Goal: Transaction & Acquisition: Purchase product/service

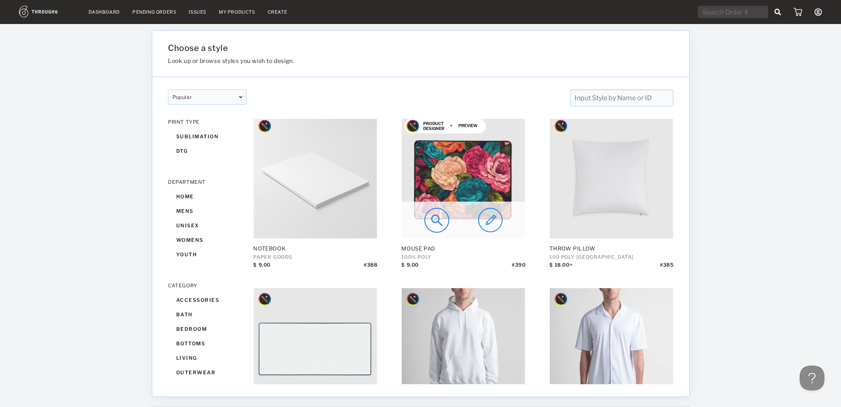
scroll to position [138, 0]
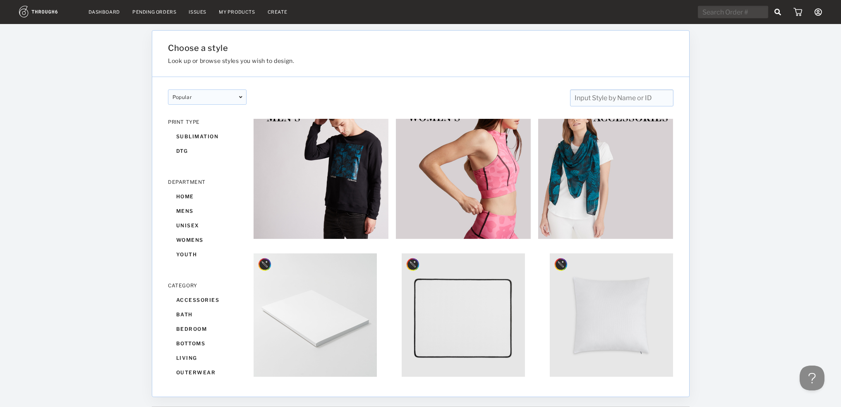
click at [105, 14] on link "Dashboard" at bounding box center [104, 12] width 31 height 6
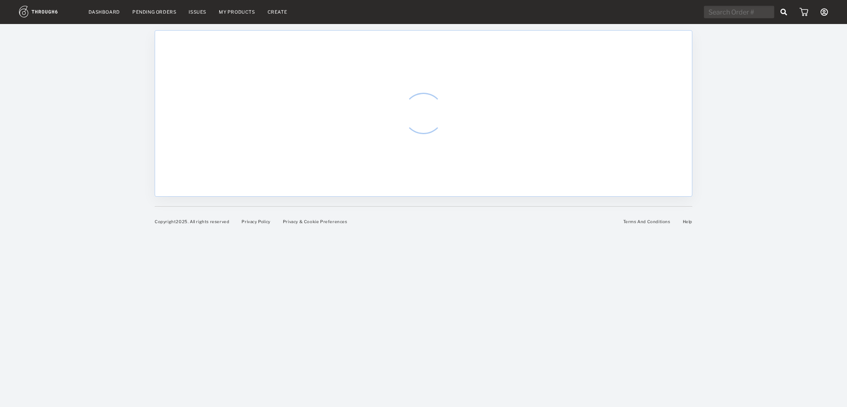
select select "7"
select select "2025"
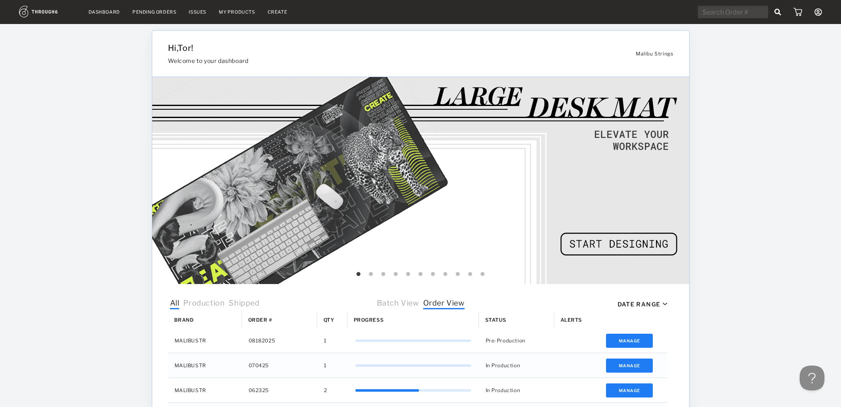
scroll to position [69, 0]
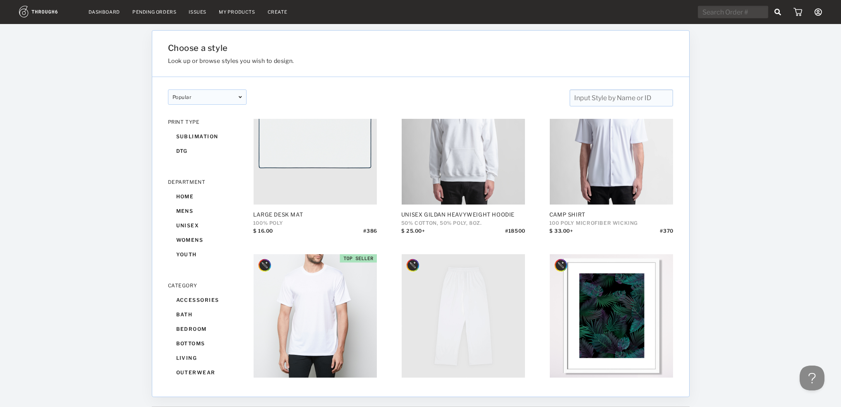
scroll to position [551, 0]
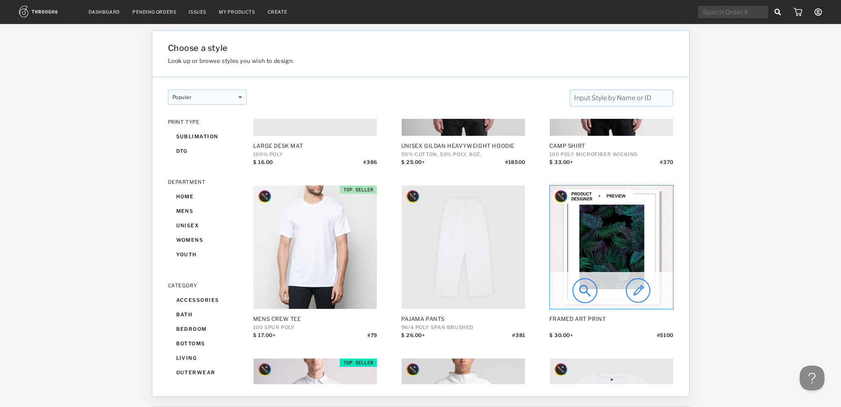
click at [606, 246] on img at bounding box center [611, 246] width 123 height 123
click at [639, 291] on img at bounding box center [638, 290] width 24 height 25
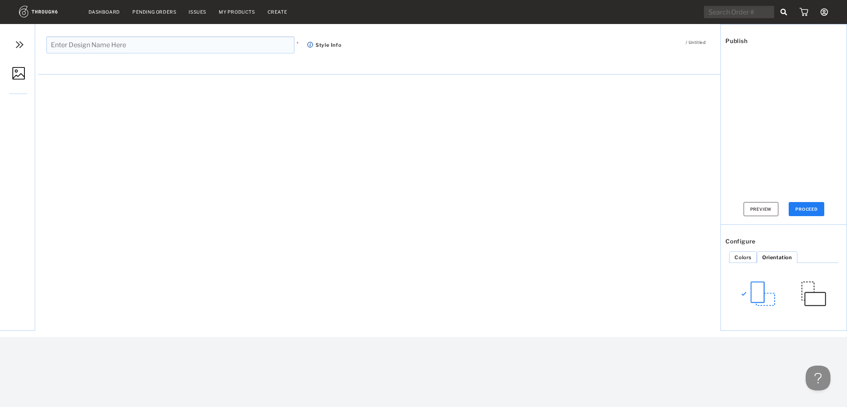
click at [73, 45] on input "text" at bounding box center [170, 44] width 248 height 17
type input "RFK"
click at [14, 74] on img at bounding box center [18, 73] width 12 height 12
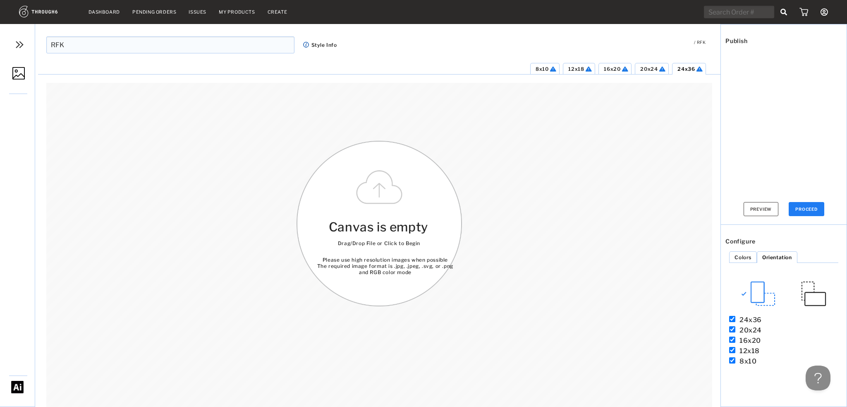
click at [374, 191] on div "Canvas is empty Drag/Drop File or Click to Begin Please use high resolution ima…" at bounding box center [379, 223] width 165 height 165
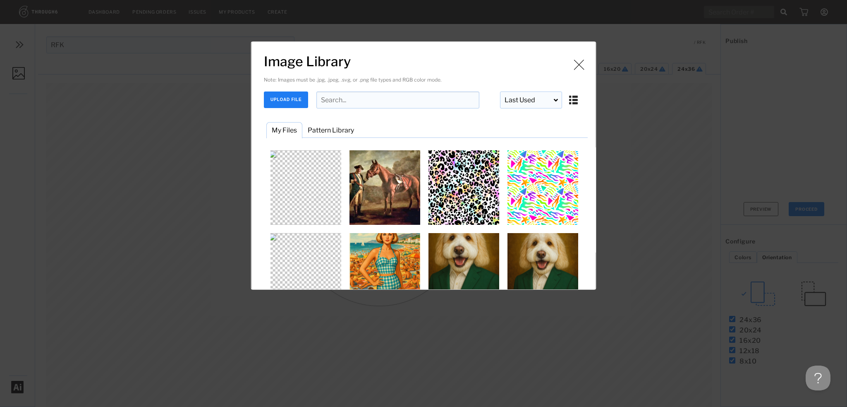
click at [280, 103] on button "UPLOAD FILE" at bounding box center [286, 99] width 44 height 17
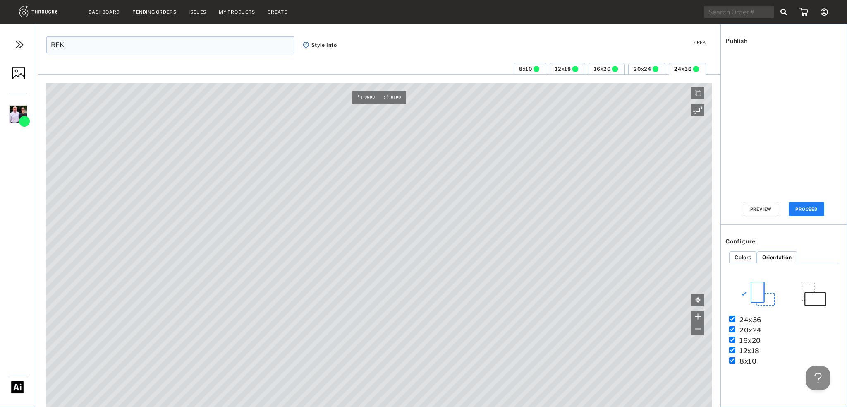
click at [523, 69] on span "8x10" at bounding box center [525, 69] width 13 height 6
click at [557, 71] on span "12x18" at bounding box center [563, 69] width 16 height 6
click at [601, 70] on span "16x20" at bounding box center [602, 69] width 17 height 6
click at [640, 69] on span "20x24" at bounding box center [642, 69] width 17 height 6
click at [682, 68] on span "24x36" at bounding box center [682, 69] width 17 height 6
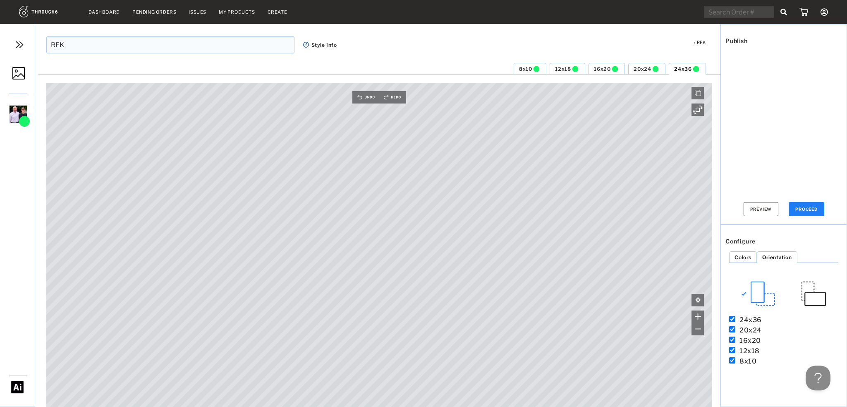
click at [564, 67] on span "12x18" at bounding box center [563, 69] width 16 height 6
click at [603, 69] on span "16x20" at bounding box center [602, 69] width 17 height 6
click at [523, 68] on span "8x10" at bounding box center [525, 69] width 13 height 6
click at [599, 67] on span "16x20" at bounding box center [602, 69] width 17 height 6
click at [520, 66] on span "8x10" at bounding box center [525, 69] width 13 height 6
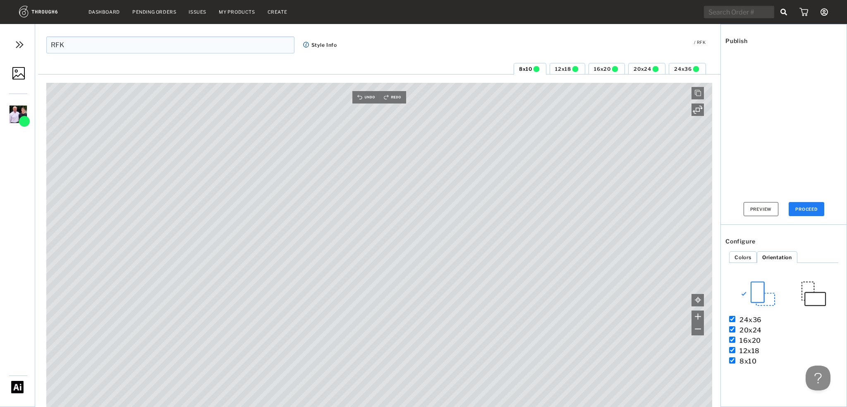
click at [600, 69] on span "16x20" at bounding box center [602, 69] width 17 height 6
click at [526, 71] on span "8x10" at bounding box center [525, 69] width 13 height 6
click at [811, 207] on button "PROCEED" at bounding box center [807, 209] width 36 height 14
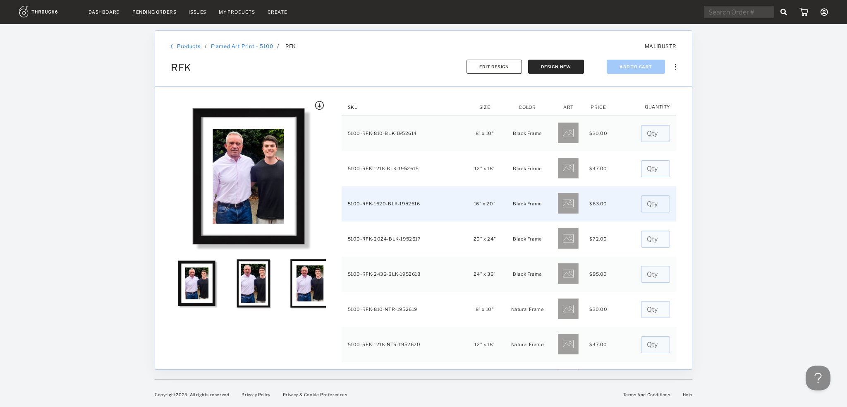
click at [412, 205] on td "5100-RFK-1620-BLK-1952616" at bounding box center [405, 203] width 126 height 35
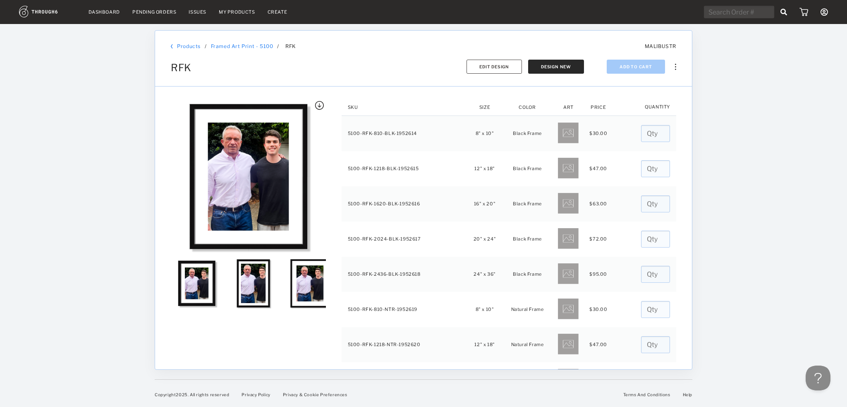
click at [311, 288] on img at bounding box center [310, 283] width 52 height 52
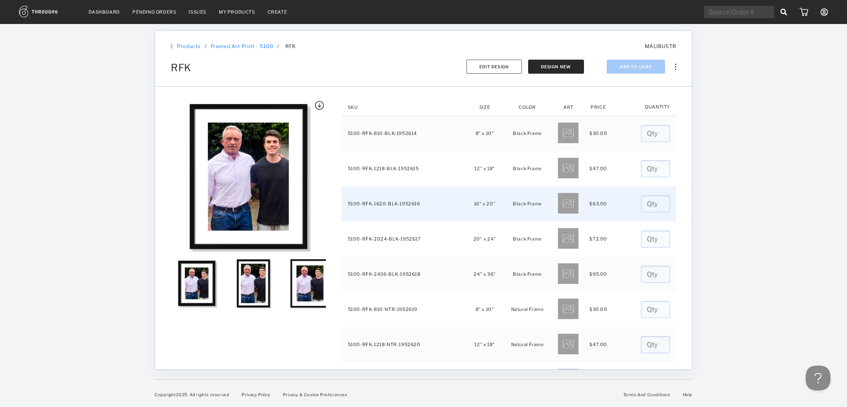
click at [446, 209] on td "5100-RFK-1620-BLK-1952616" at bounding box center [405, 203] width 126 height 35
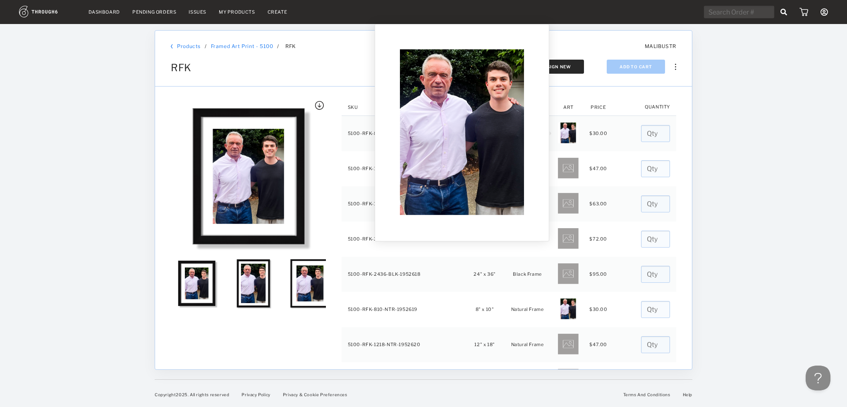
click at [545, 138] on img at bounding box center [461, 132] width 165 height 207
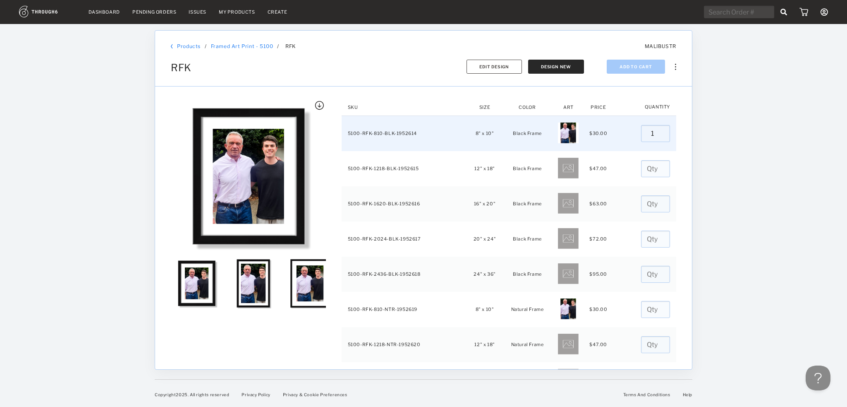
click at [656, 130] on input "1" at bounding box center [655, 133] width 29 height 17
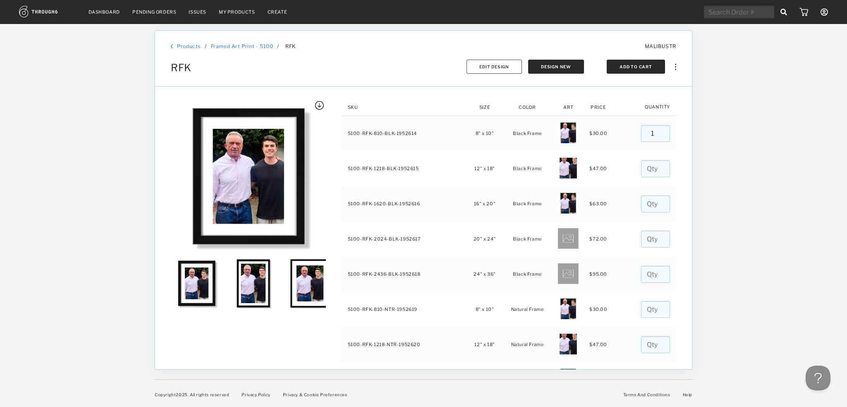
click at [651, 66] on button "Add To Cart" at bounding box center [636, 67] width 58 height 14
type input "0"
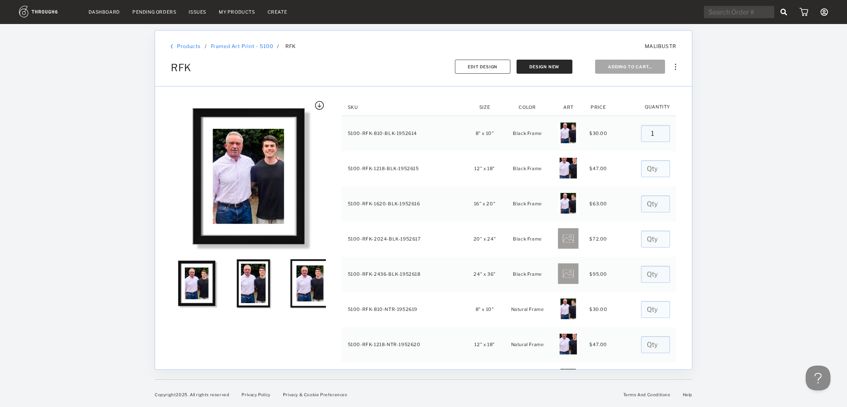
type input "0"
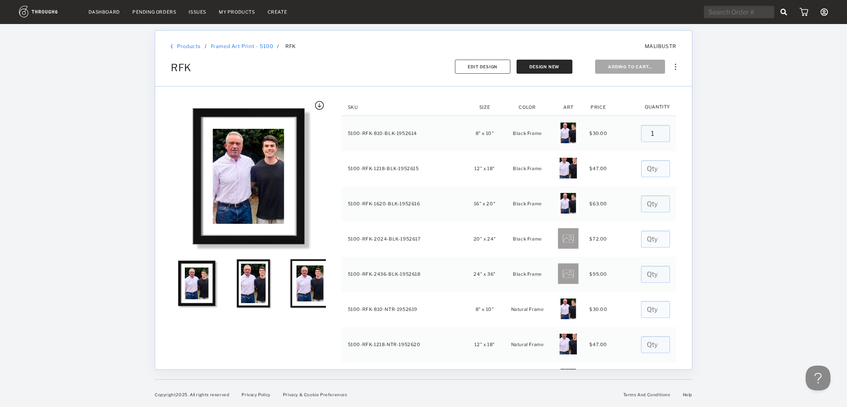
type input "0"
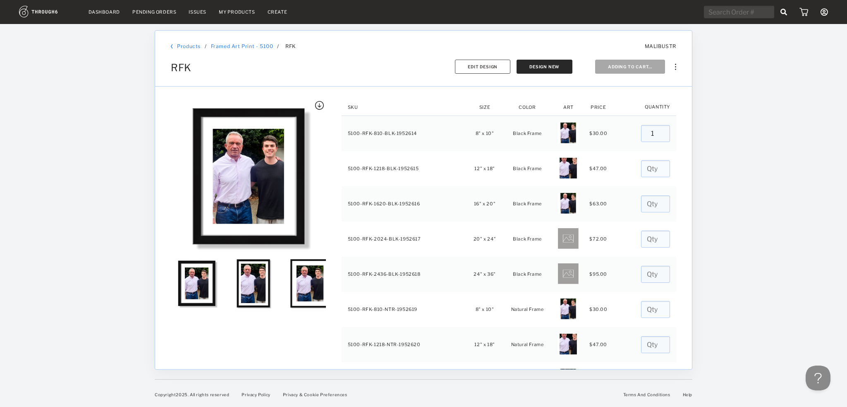
type input "0"
click at [801, 16] on img at bounding box center [803, 12] width 10 height 8
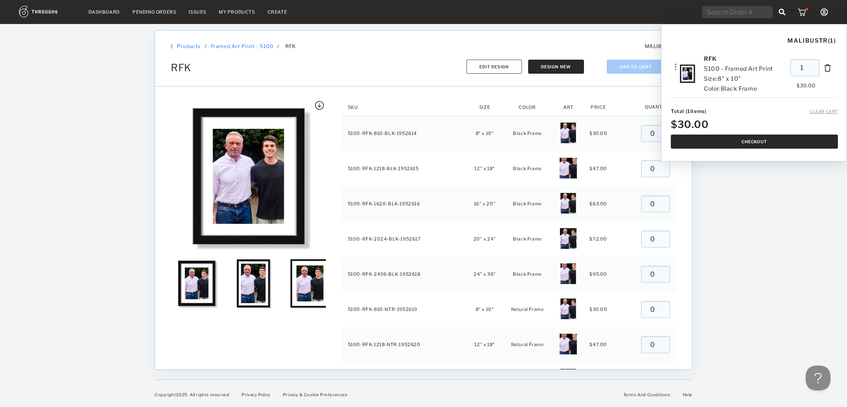
click at [766, 142] on button "Checkout" at bounding box center [754, 141] width 167 height 14
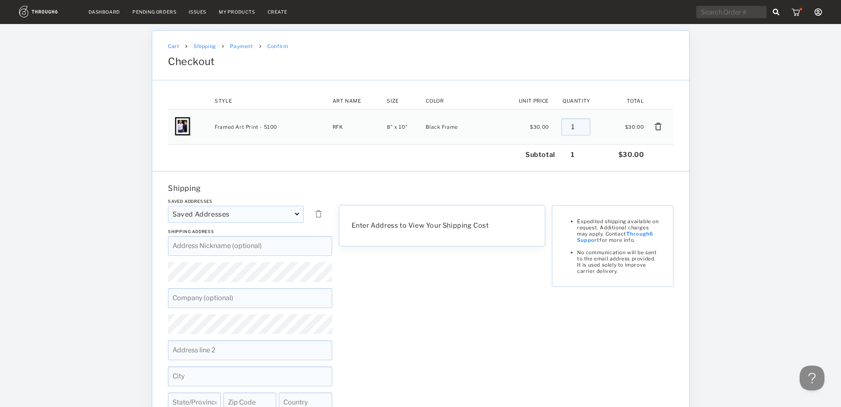
click at [295, 214] on div "Saved Addresses" at bounding box center [236, 214] width 136 height 17
click at [261, 233] on div "Saved Addresses Saved Addresses [[PERSON_NAME][GEOGRAPHIC_DATA][PERSON_NAME][ST…" at bounding box center [250, 342] width 171 height 286
click at [261, 233] on label "Shipping Address" at bounding box center [250, 231] width 164 height 5
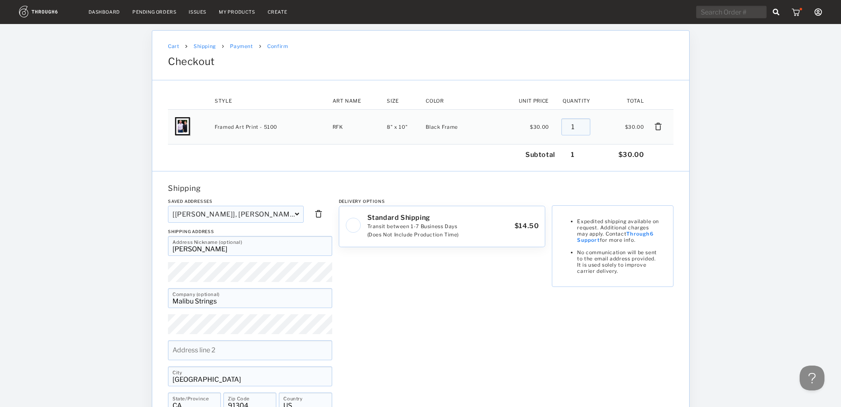
click at [294, 217] on div "[[PERSON_NAME]], [PERSON_NAME], [STREET_ADDRESS]" at bounding box center [236, 214] width 136 height 17
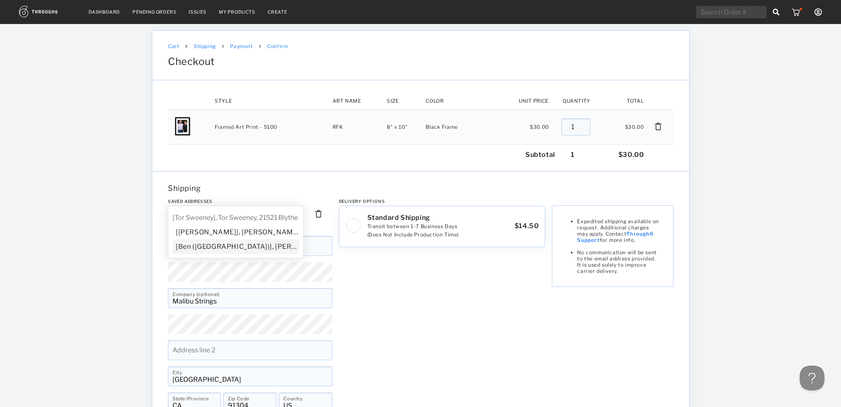
type input "Ben ([GEOGRAPHIC_DATA])"
click at [263, 246] on div "Saved Addresses [[PERSON_NAME]][GEOGRAPHIC_DATA][PERSON_NAME][STREET_ADDRESS], …" at bounding box center [250, 342] width 171 height 286
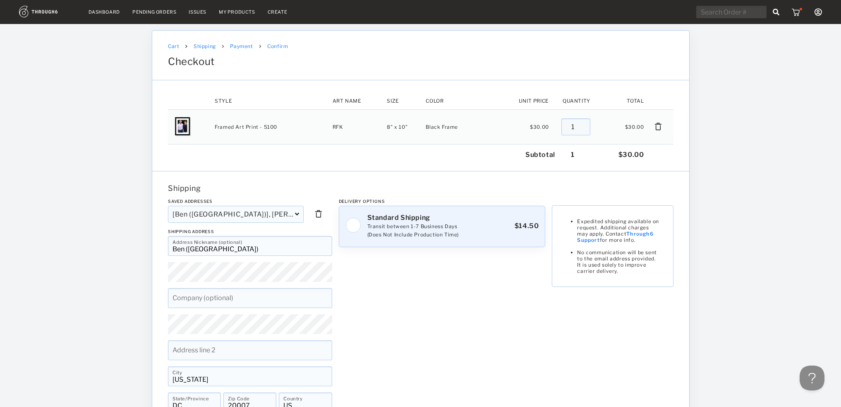
click at [357, 224] on img at bounding box center [353, 225] width 16 height 16
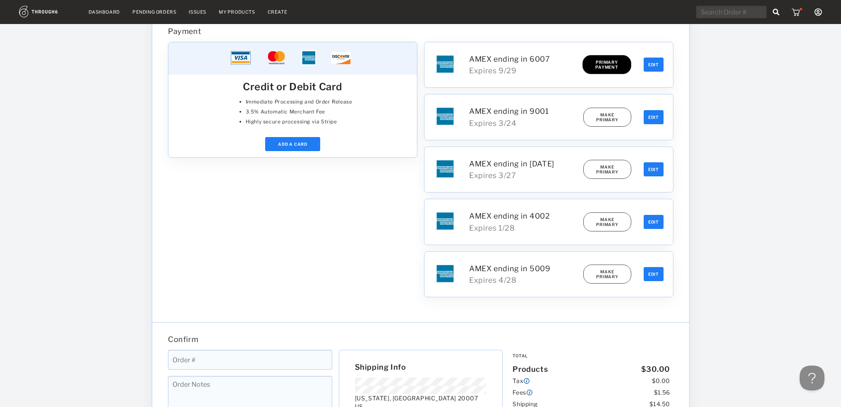
scroll to position [620, 0]
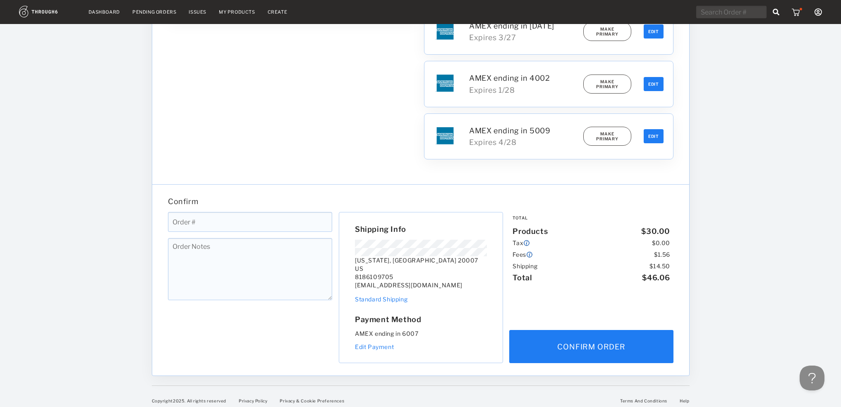
click at [235, 223] on input at bounding box center [250, 222] width 164 height 20
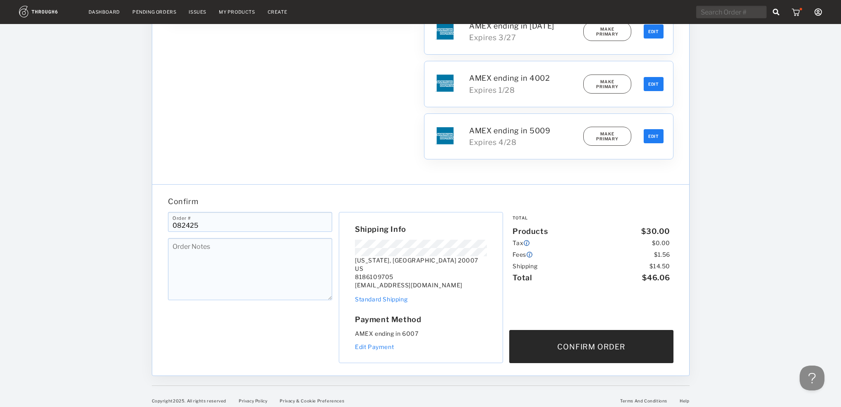
type input "082425"
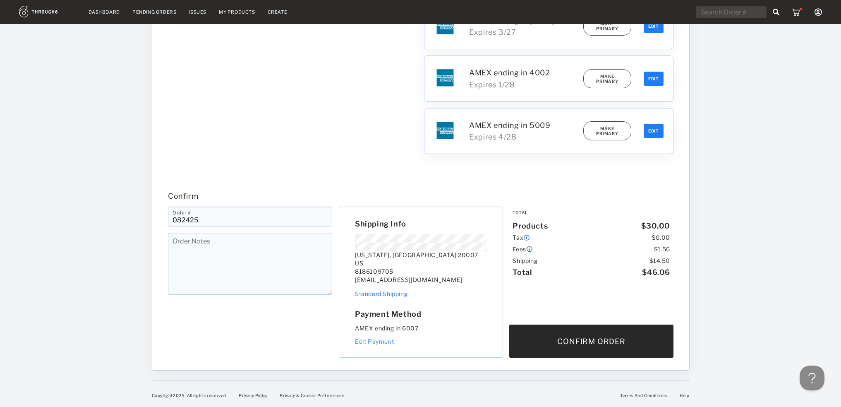
click at [583, 342] on button "Confirm Order" at bounding box center [591, 340] width 164 height 33
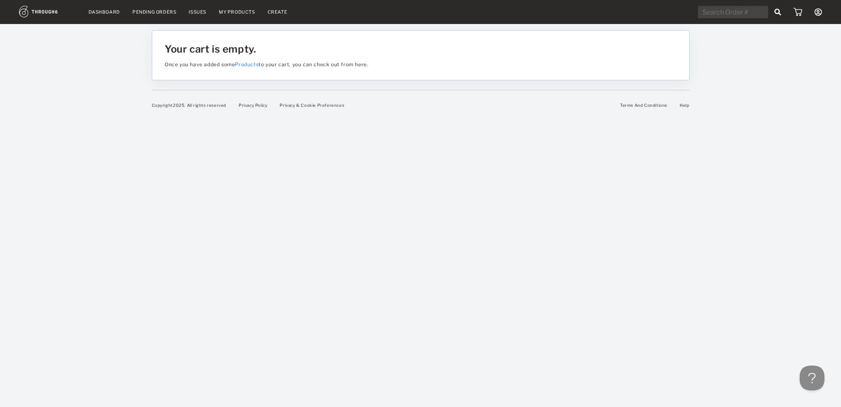
scroll to position [0, 0]
